Goal: Transaction & Acquisition: Subscribe to service/newsletter

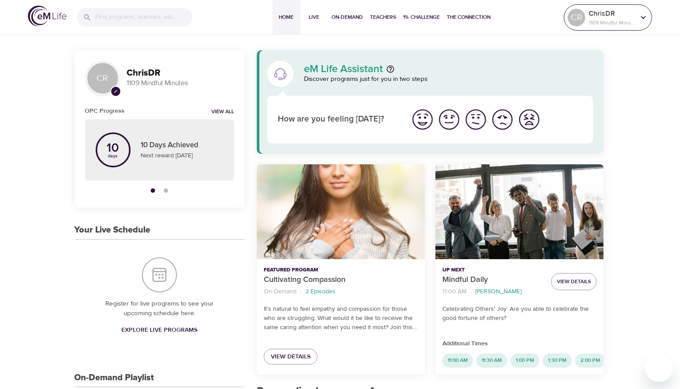
click at [611, 19] on p "1109 Mindful Minutes" at bounding box center [611, 23] width 46 height 8
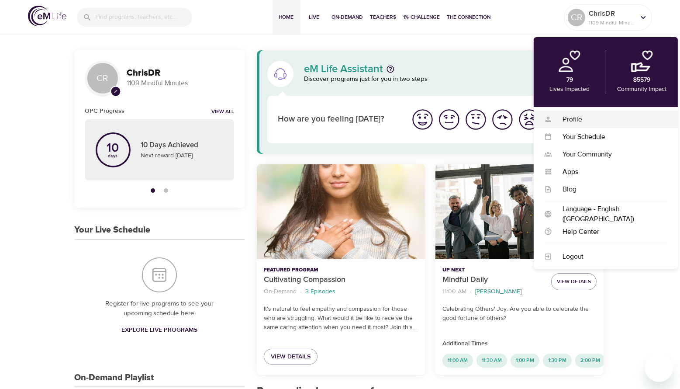
click at [603, 121] on div "Profile" at bounding box center [609, 119] width 115 height 10
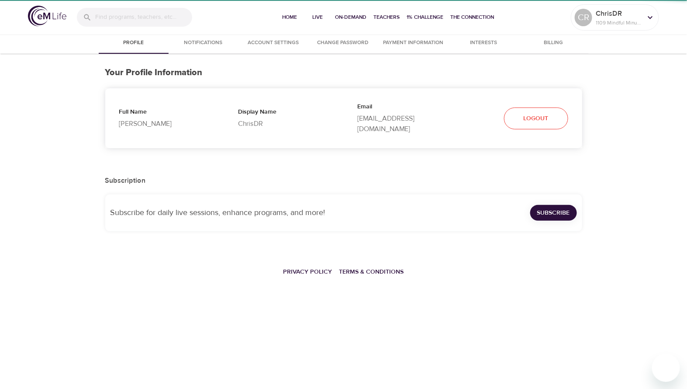
select select "10"
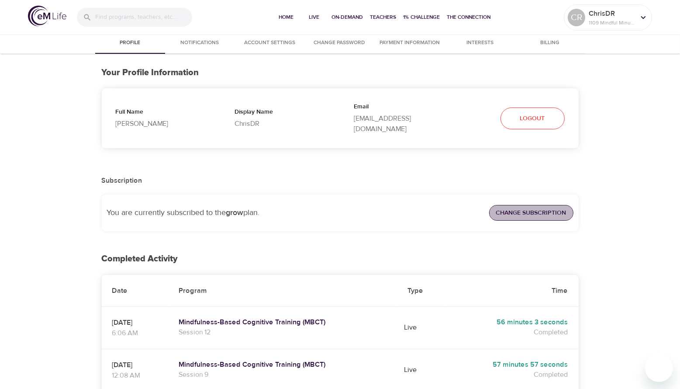
click at [525, 207] on span "Change Subscription" at bounding box center [531, 212] width 70 height 11
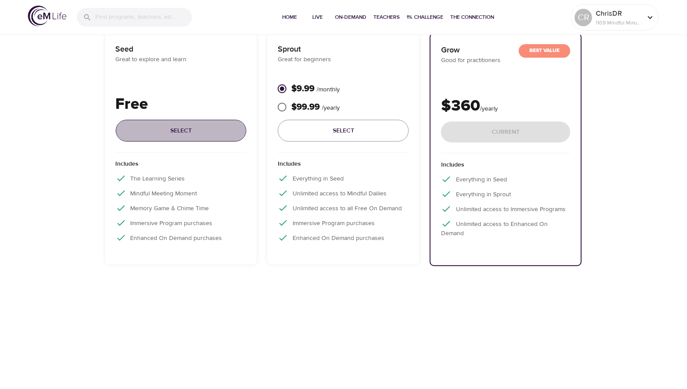
click at [170, 134] on span "Select" at bounding box center [181, 130] width 117 height 11
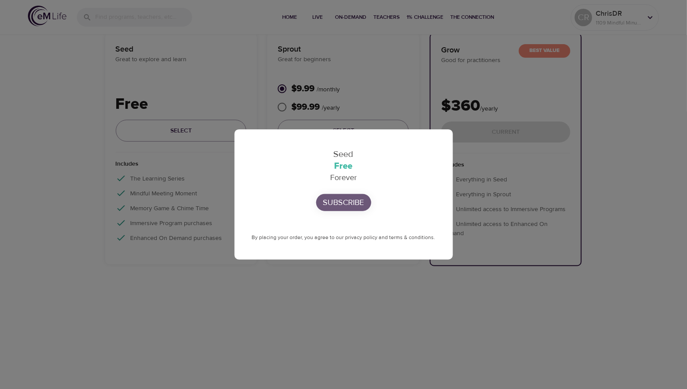
click at [341, 205] on p "Subscribe" at bounding box center [343, 202] width 41 height 12
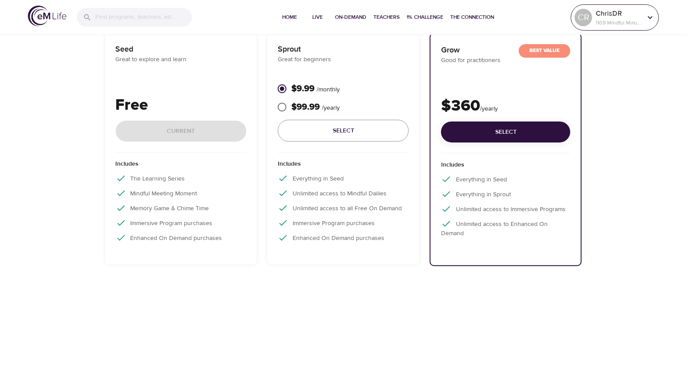
click at [622, 24] on p "1109 Mindful Minutes" at bounding box center [618, 23] width 46 height 8
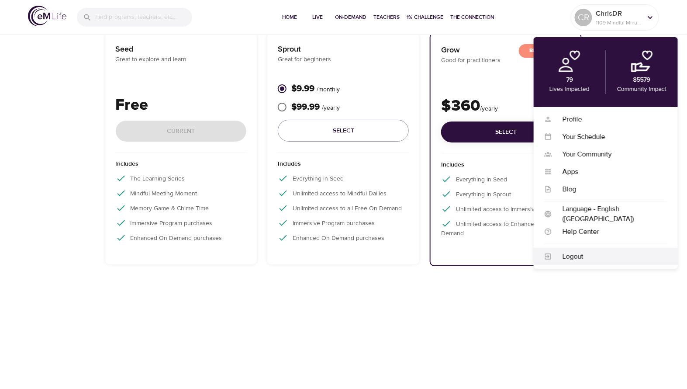
click at [582, 253] on div "Logout" at bounding box center [609, 256] width 115 height 10
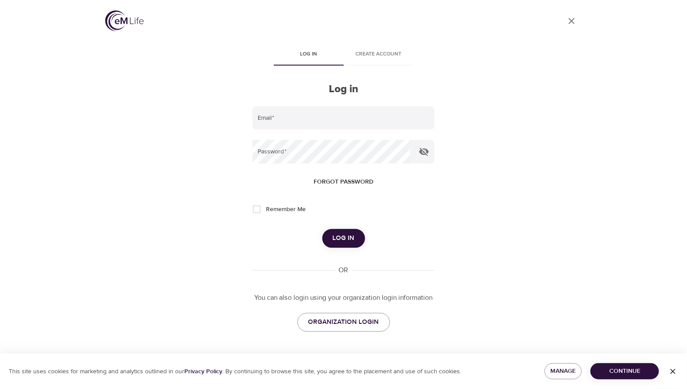
type input "[EMAIL_ADDRESS][DOMAIN_NAME]"
